Goal: Information Seeking & Learning: Check status

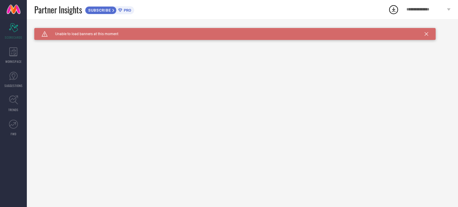
click at [427, 33] on icon at bounding box center [427, 34] width 4 height 4
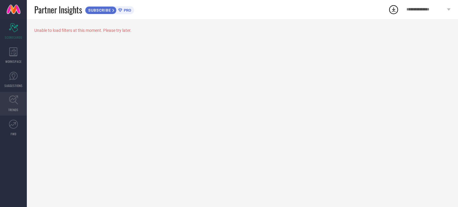
click at [12, 102] on icon at bounding box center [13, 100] width 9 height 9
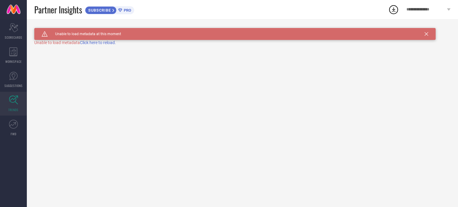
click at [95, 44] on span "Click here to reload." at bounding box center [98, 42] width 36 height 5
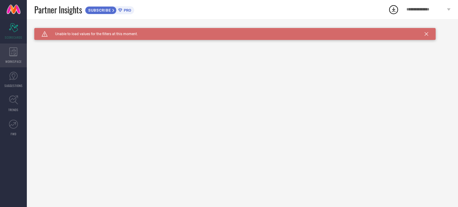
click at [11, 55] on icon at bounding box center [13, 51] width 8 height 9
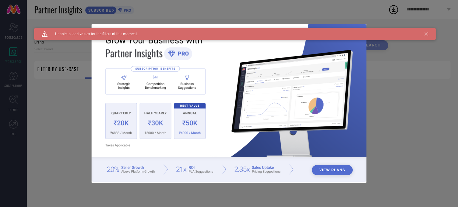
type input "1 STOP FASHION"
type input "All"
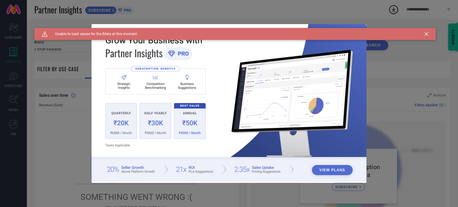
click at [425, 34] on icon at bounding box center [427, 34] width 4 height 4
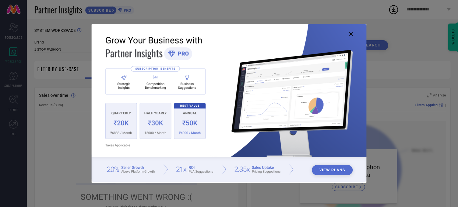
click at [348, 36] on img at bounding box center [229, 103] width 275 height 158
click at [351, 36] on icon at bounding box center [352, 34] width 4 height 4
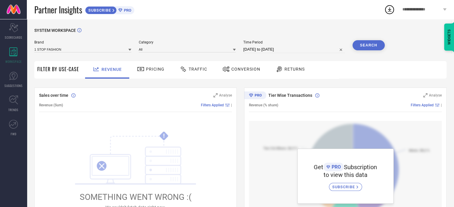
click at [235, 50] on icon at bounding box center [234, 50] width 3 height 2
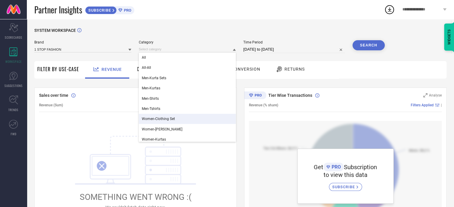
click at [173, 123] on div "Women-Clothing Set" at bounding box center [187, 119] width 97 height 10
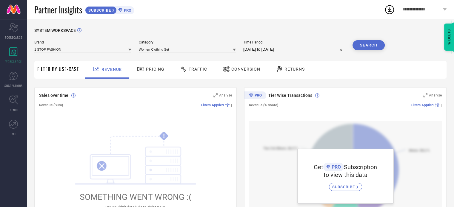
click at [129, 51] on icon at bounding box center [129, 49] width 3 height 3
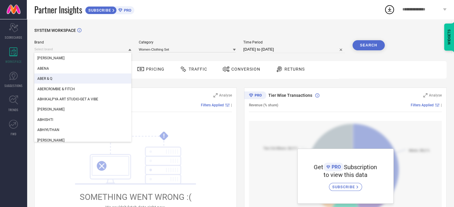
scroll to position [1397, 0]
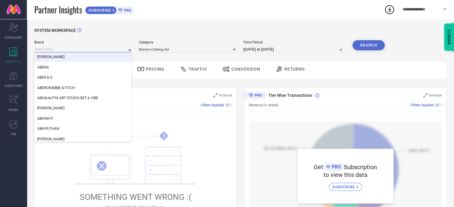
click at [93, 47] on input at bounding box center [82, 49] width 97 height 6
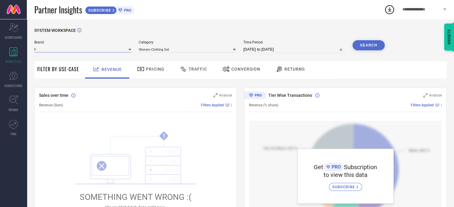
type input "l"
click at [130, 49] on icon at bounding box center [129, 49] width 3 height 3
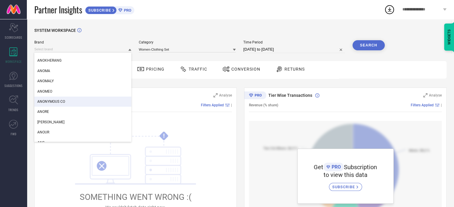
scroll to position [5140, 0]
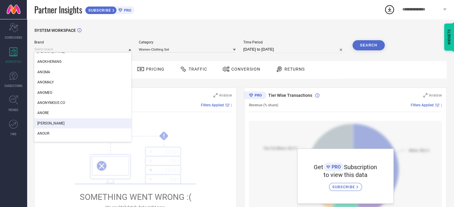
click at [64, 122] on div "[PERSON_NAME]" at bounding box center [82, 123] width 97 height 10
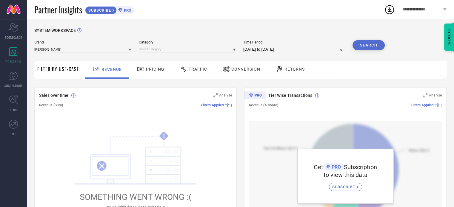
click at [368, 43] on button "Search" at bounding box center [368, 45] width 32 height 10
click at [365, 48] on div "Search" at bounding box center [368, 45] width 32 height 10
click at [234, 51] on icon at bounding box center [234, 49] width 3 height 3
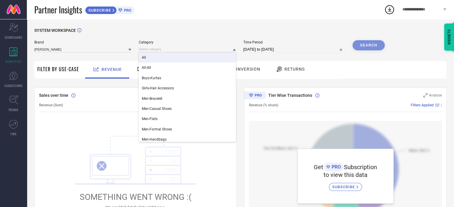
click at [181, 57] on div "All" at bounding box center [187, 58] width 97 height 10
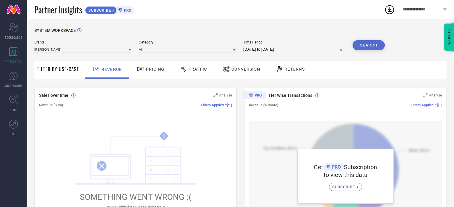
click at [373, 44] on button "Search" at bounding box center [368, 45] width 32 height 10
click at [234, 50] on icon at bounding box center [234, 49] width 3 height 3
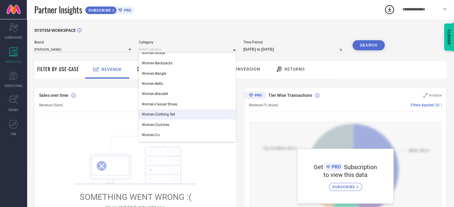
scroll to position [282, 0]
click at [174, 113] on span "Women-Clothing Set" at bounding box center [158, 114] width 33 height 4
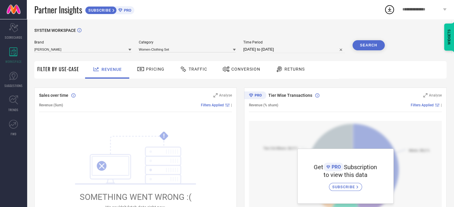
click at [364, 41] on button "Search" at bounding box center [368, 45] width 32 height 10
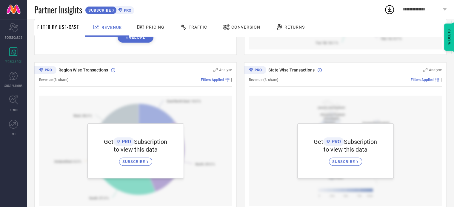
scroll to position [187, 0]
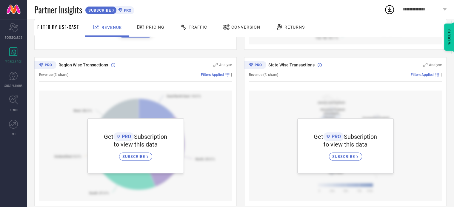
click at [133, 158] on span "SUBSCRIBE" at bounding box center [134, 157] width 24 height 4
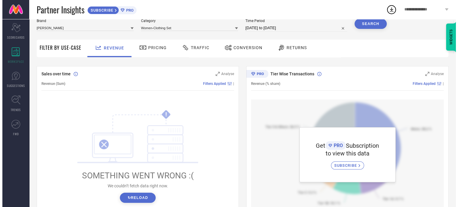
scroll to position [0, 0]
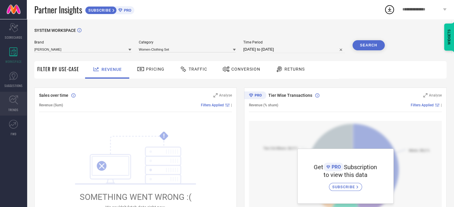
click at [13, 96] on icon at bounding box center [13, 100] width 9 height 9
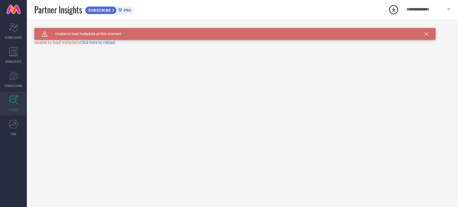
click at [100, 45] on span "Click here to reload." at bounding box center [98, 42] width 36 height 5
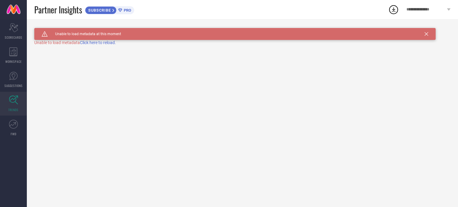
click at [100, 45] on span "Click here to reload." at bounding box center [98, 42] width 36 height 5
click at [100, 45] on div "Caution Created with Sketch. Unable to load metadata at this moment TRENDS" at bounding box center [243, 113] width 432 height 188
click at [114, 44] on span "Click here to reload." at bounding box center [98, 42] width 36 height 5
